Goal: Task Accomplishment & Management: Manage account settings

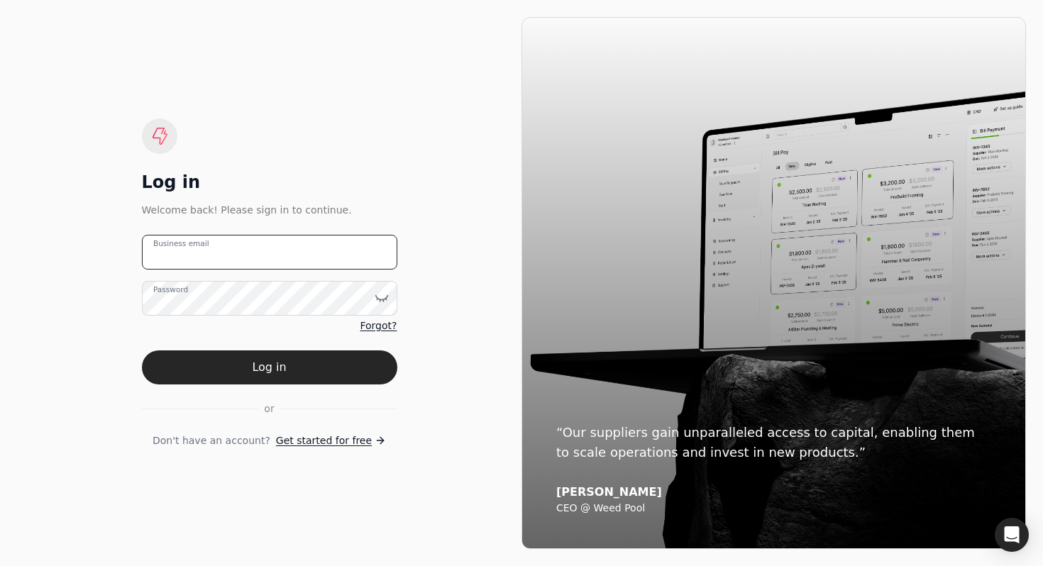
click at [307, 243] on email "Business email" at bounding box center [269, 252] width 255 height 35
type email "[EMAIL_ADDRESS][DOMAIN_NAME]"
click at [267, 367] on button "Log in" at bounding box center [269, 367] width 255 height 34
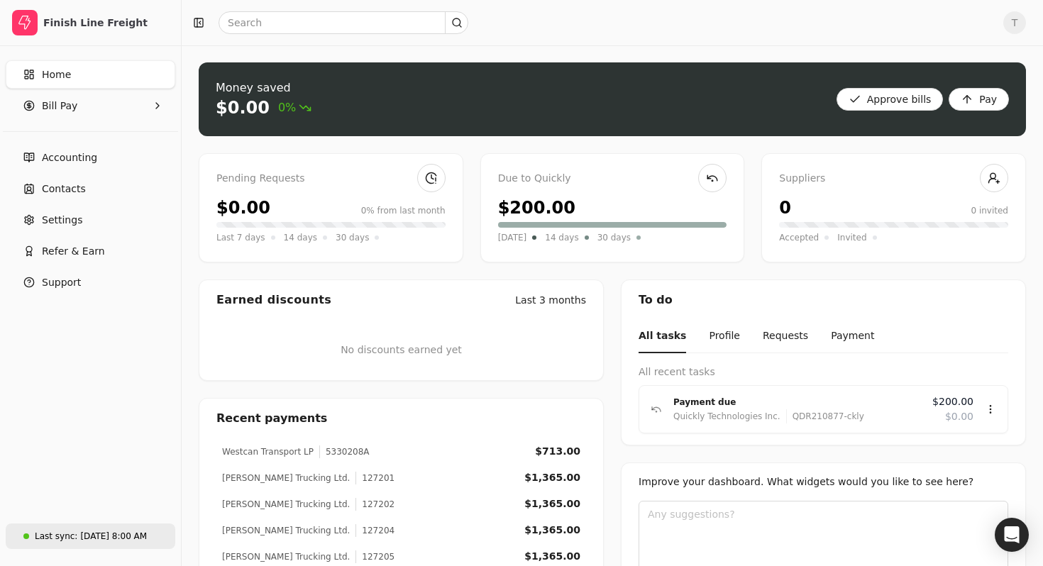
click at [98, 539] on div "[DATE] 8:00 AM" at bounding box center [113, 536] width 67 height 13
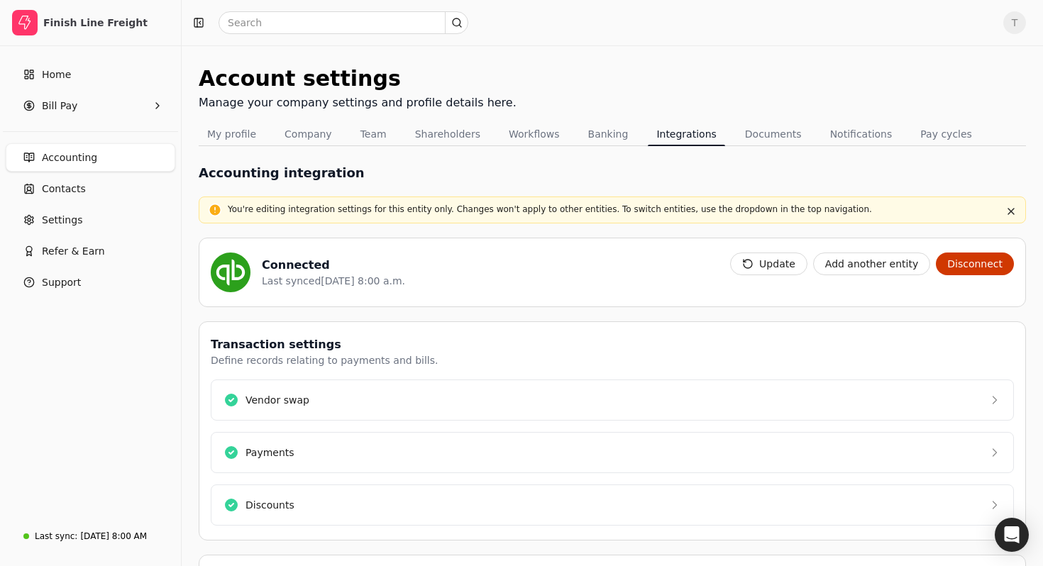
click at [138, 399] on div "Home Bill Pay Accounting Contacts Settings Refer & Earn Support" at bounding box center [90, 282] width 181 height 472
click at [108, 402] on div "Home Bill Pay Accounting Contacts Settings Refer & Earn Support" at bounding box center [90, 282] width 181 height 472
click at [96, 191] on link "Contacts" at bounding box center [91, 189] width 170 height 28
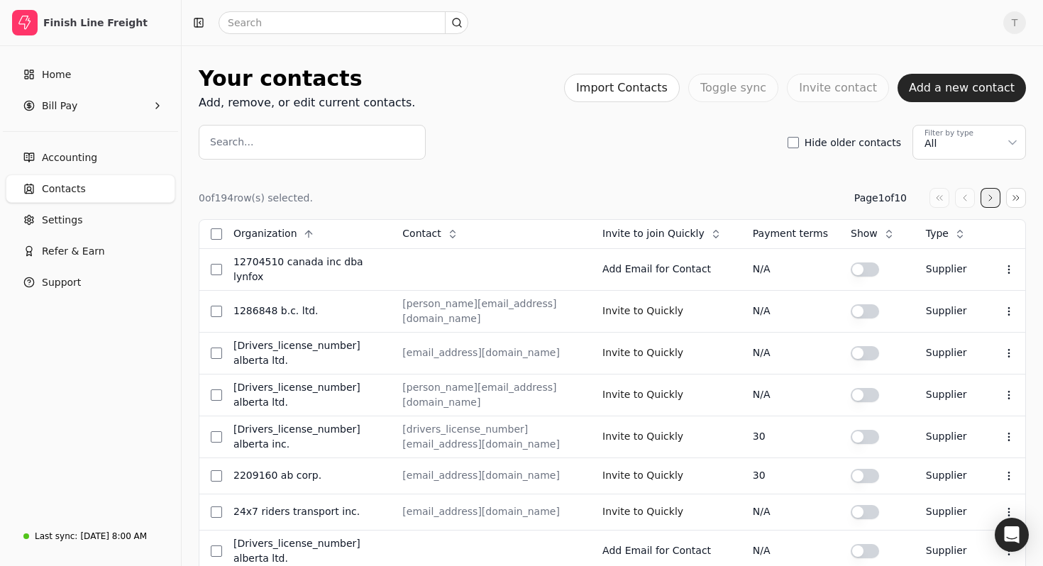
click at [990, 194] on button "button" at bounding box center [990, 198] width 20 height 20
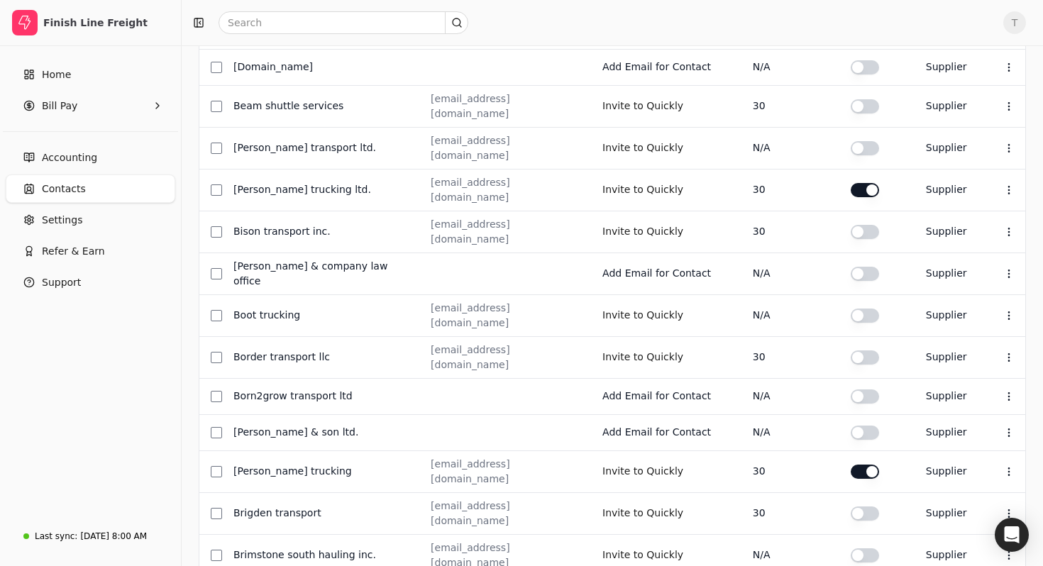
scroll to position [494, 0]
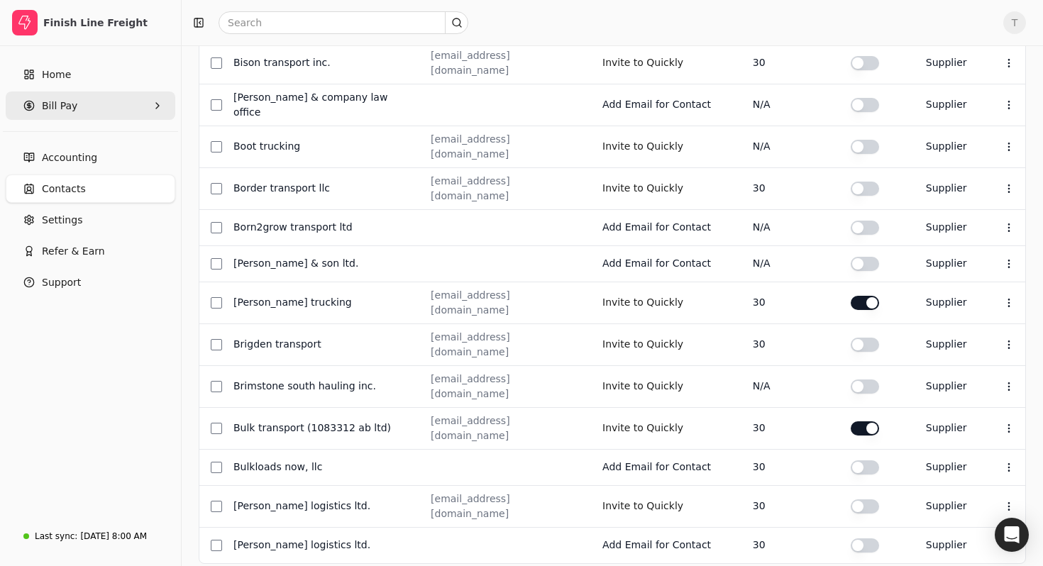
drag, startPoint x: 57, startPoint y: 107, endPoint x: 67, endPoint y: 109, distance: 10.2
click at [57, 107] on span "Bill Pay" at bounding box center [59, 106] width 35 height 15
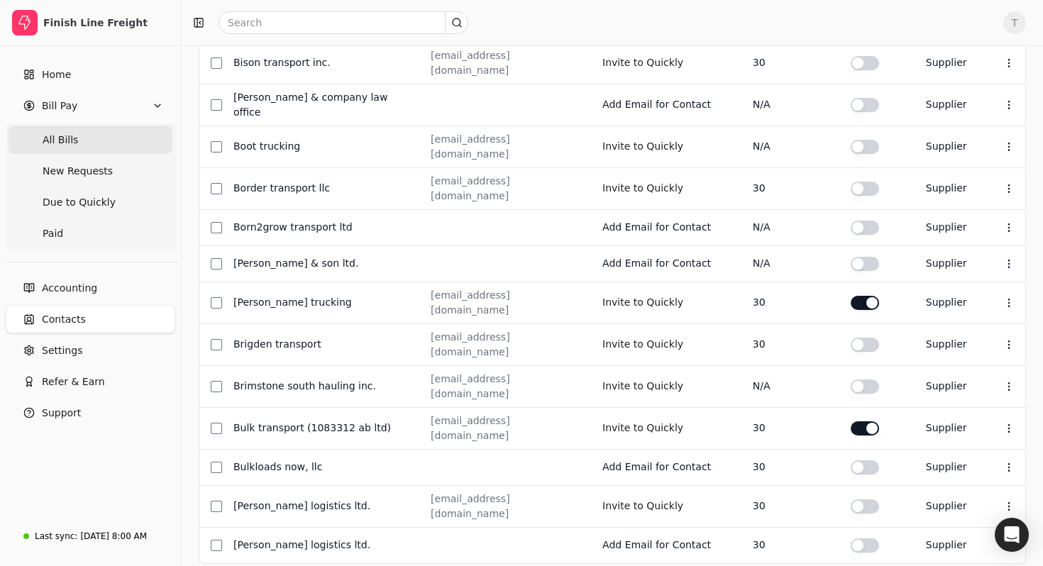
click at [75, 142] on Bills "All Bills" at bounding box center [91, 140] width 164 height 28
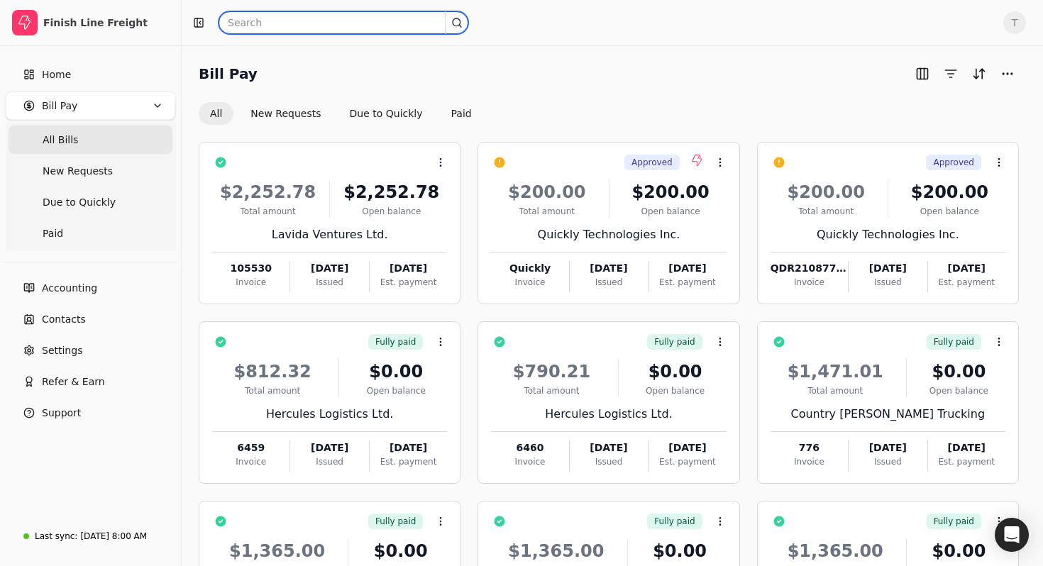
click at [339, 28] on input "text" at bounding box center [344, 22] width 250 height 23
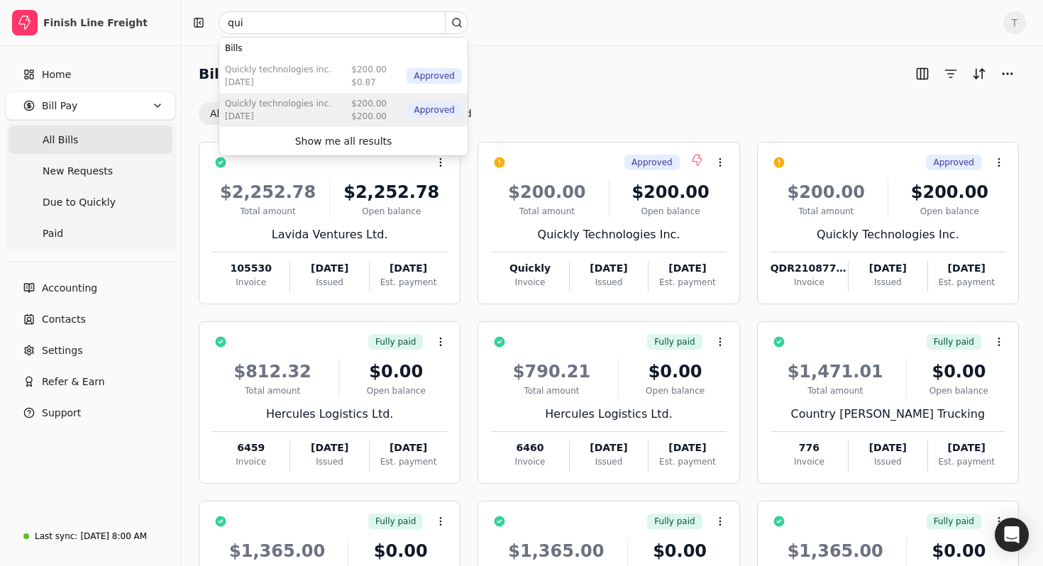
click at [354, 116] on div "$200.00" at bounding box center [368, 116] width 35 height 13
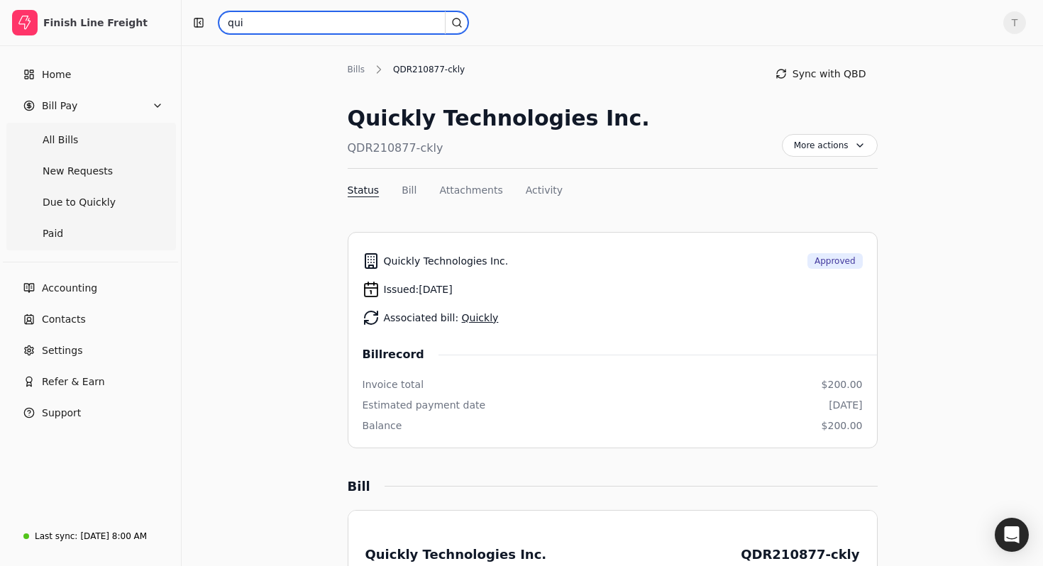
click at [329, 23] on input "qui" at bounding box center [344, 22] width 250 height 23
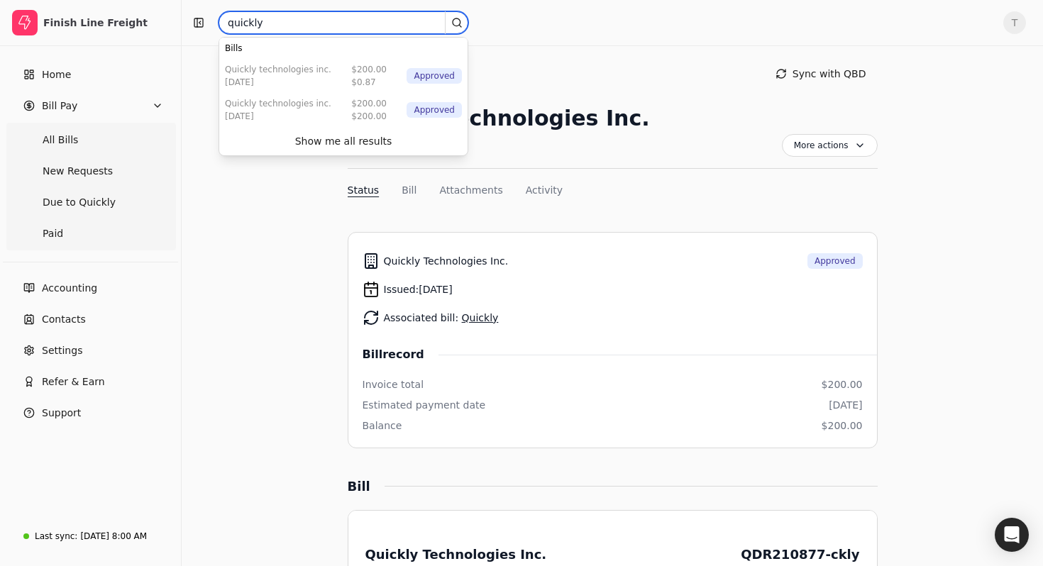
type input "quickly"
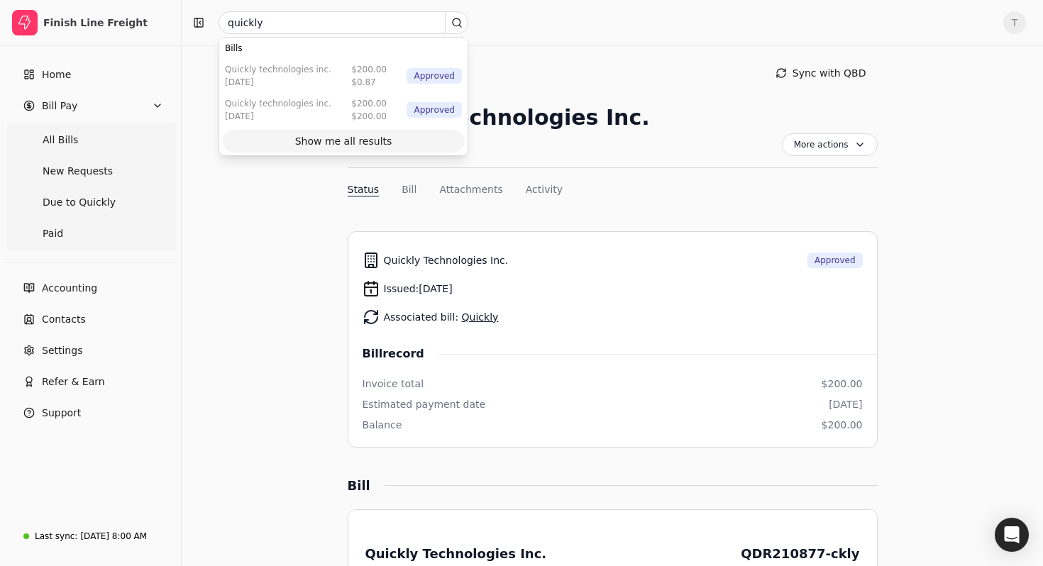
click at [343, 145] on div "Show me all results" at bounding box center [343, 141] width 97 height 15
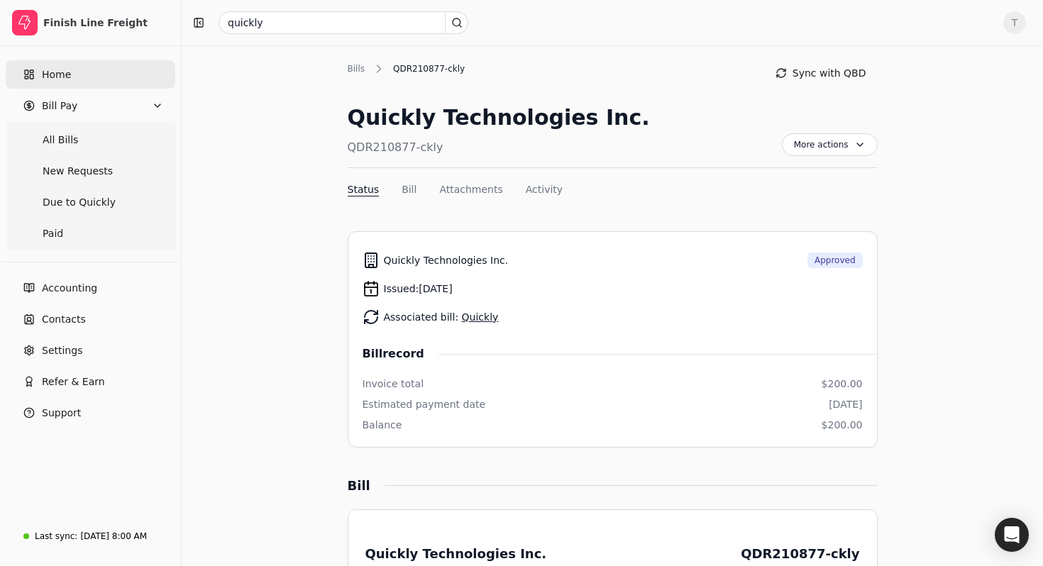
click at [79, 69] on link "Home" at bounding box center [91, 74] width 170 height 28
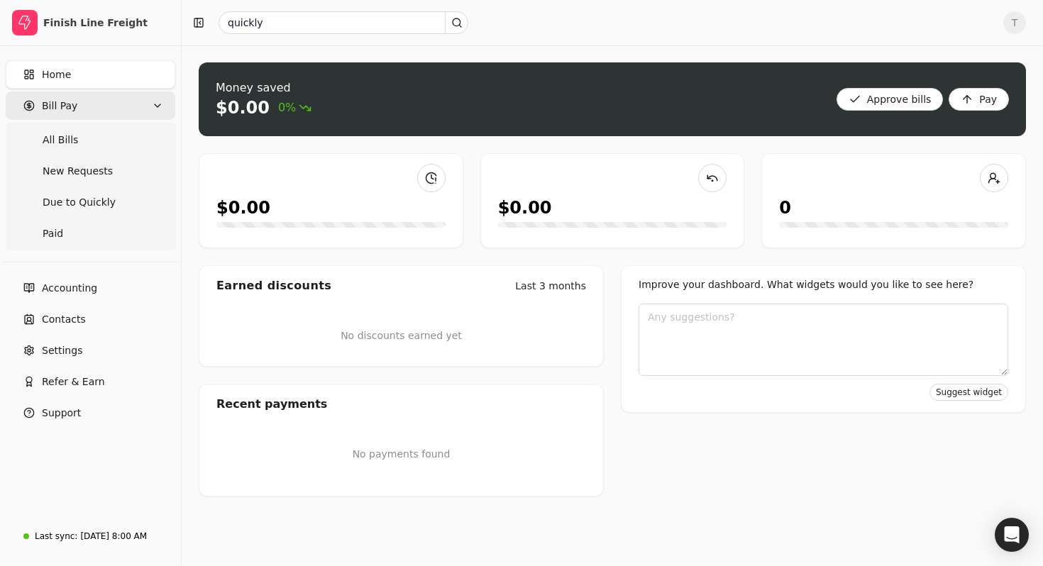
click at [87, 102] on Pay "Bill Pay" at bounding box center [91, 106] width 170 height 28
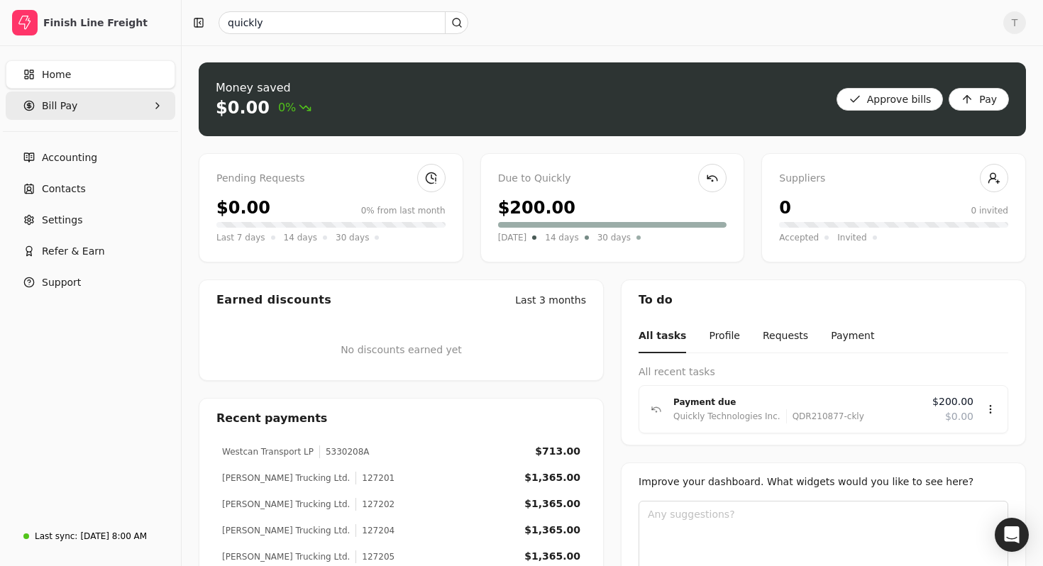
click at [89, 101] on Pay "Bill Pay" at bounding box center [91, 106] width 170 height 28
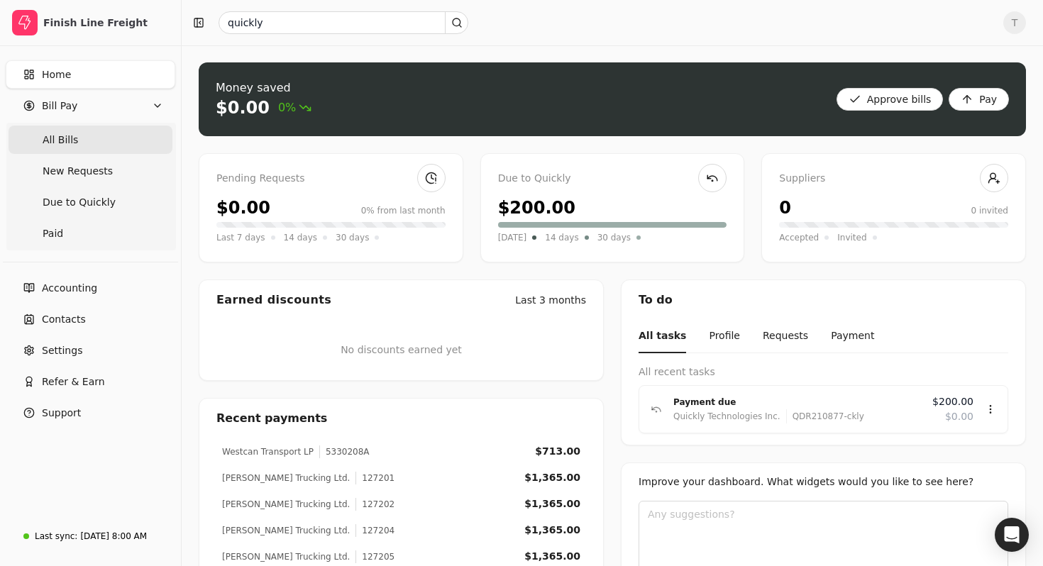
click at [92, 140] on Bills "All Bills" at bounding box center [91, 140] width 164 height 28
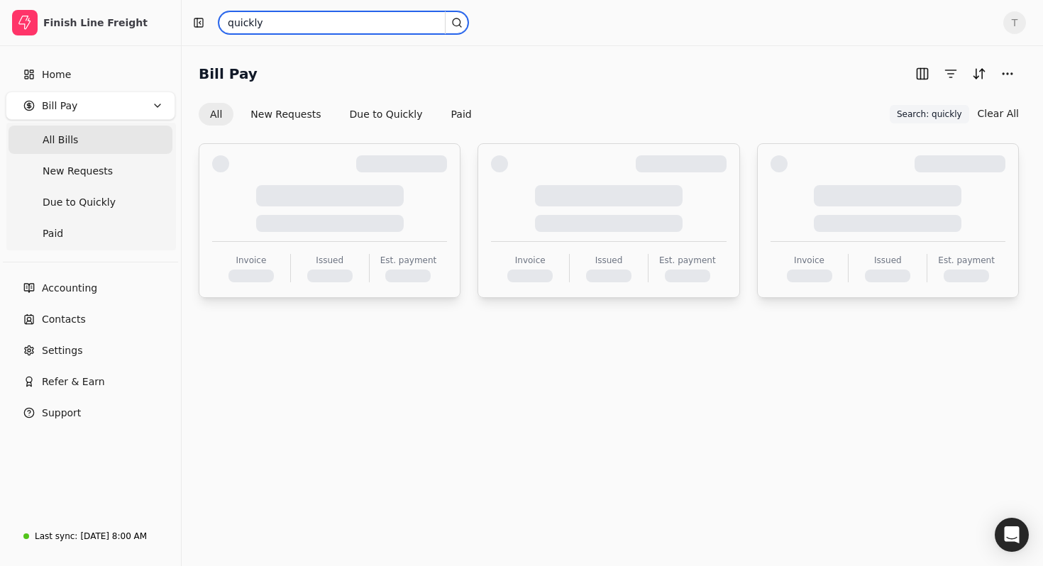
click at [300, 18] on input "quickly" at bounding box center [344, 22] width 250 height 23
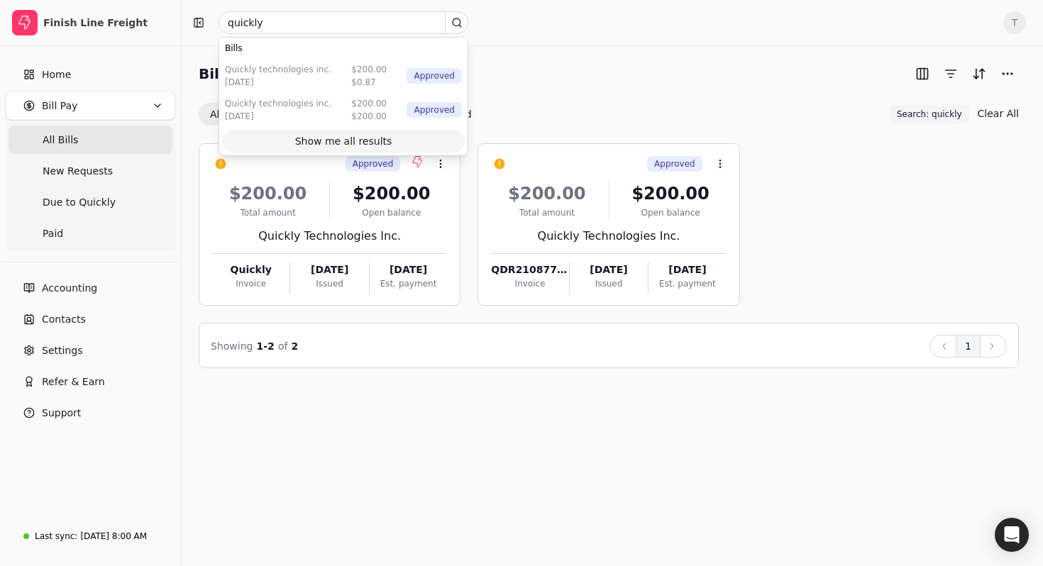
click at [361, 140] on div "Show me all results" at bounding box center [343, 141] width 97 height 15
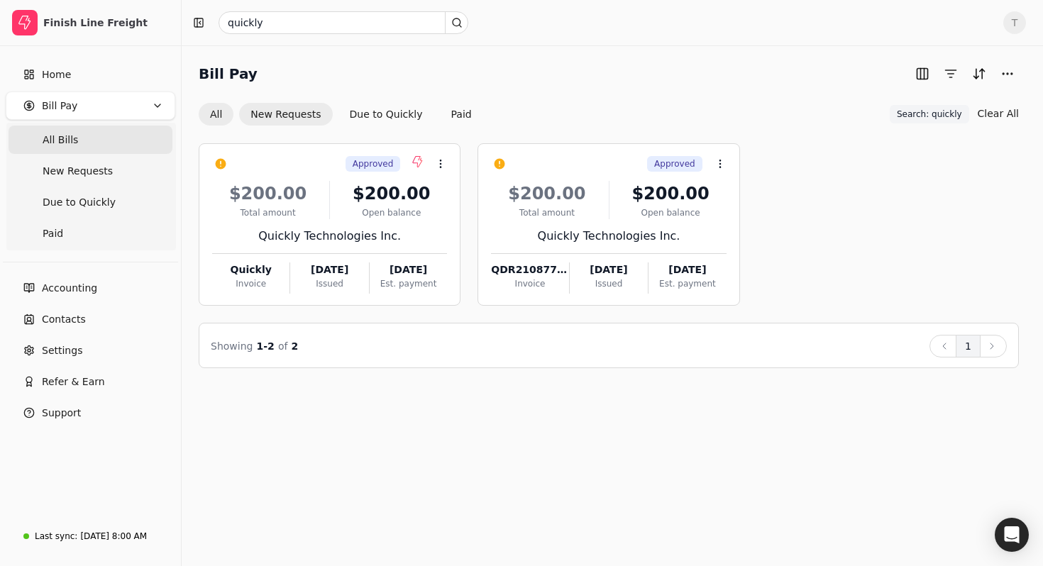
click at [286, 120] on button "New Requests" at bounding box center [285, 114] width 93 height 23
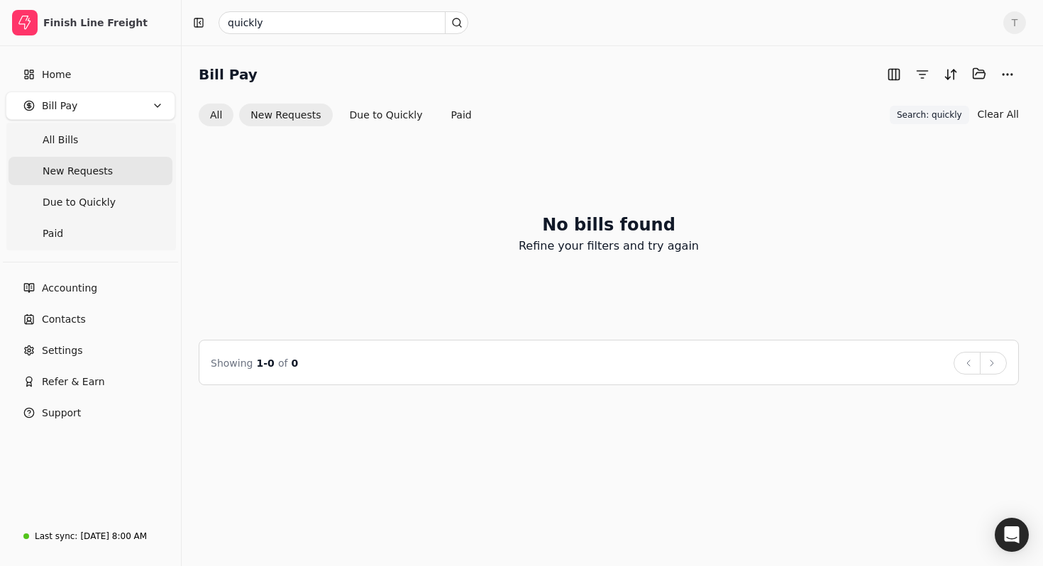
click at [202, 106] on button "All" at bounding box center [216, 115] width 35 height 23
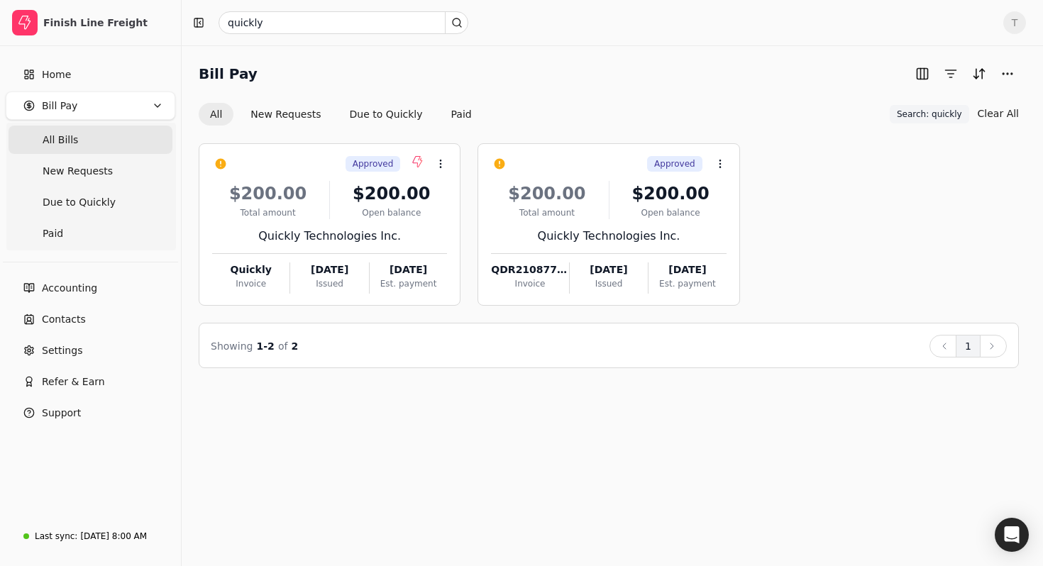
click at [1017, 22] on span "T" at bounding box center [1014, 22] width 23 height 23
click at [929, 101] on span "Sign Out" at bounding box center [916, 106] width 43 height 15
